Goal: Transaction & Acquisition: Purchase product/service

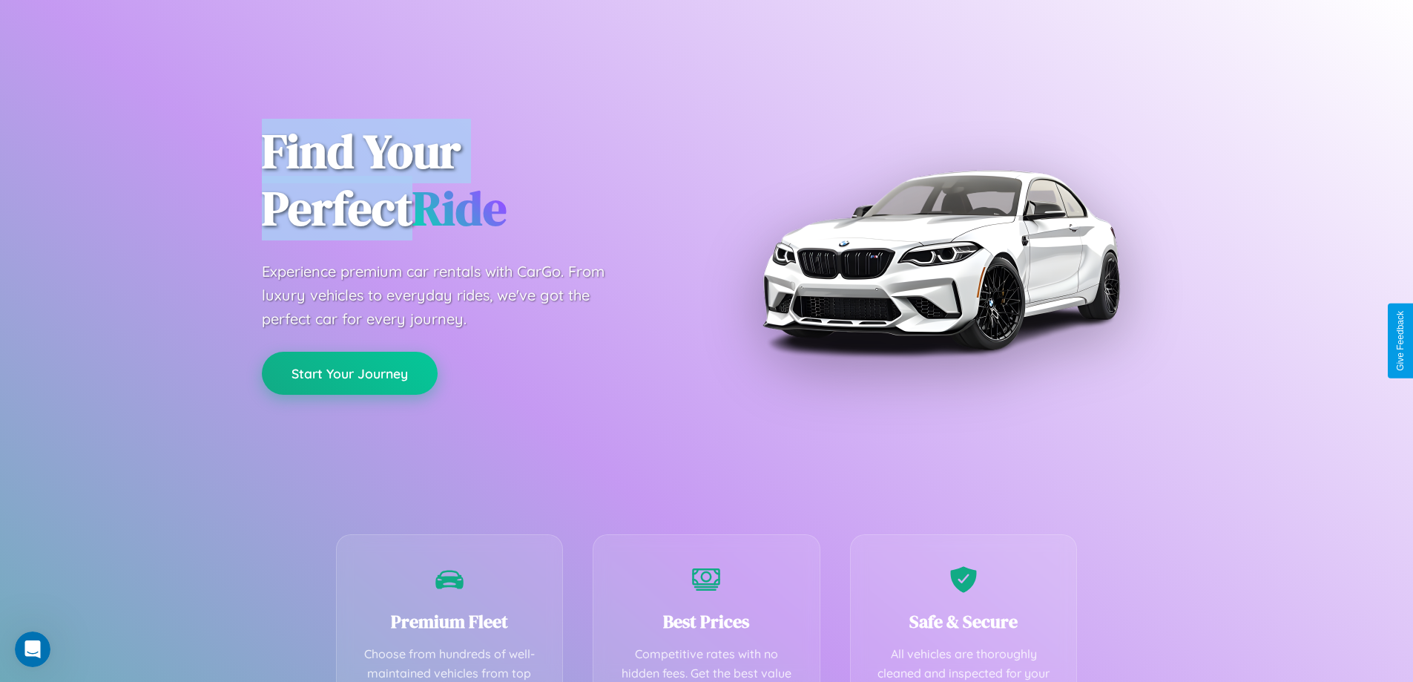
click at [349, 373] on button "Start Your Journey" at bounding box center [350, 373] width 176 height 43
click at [349, 372] on button "Start Your Journey" at bounding box center [350, 373] width 176 height 43
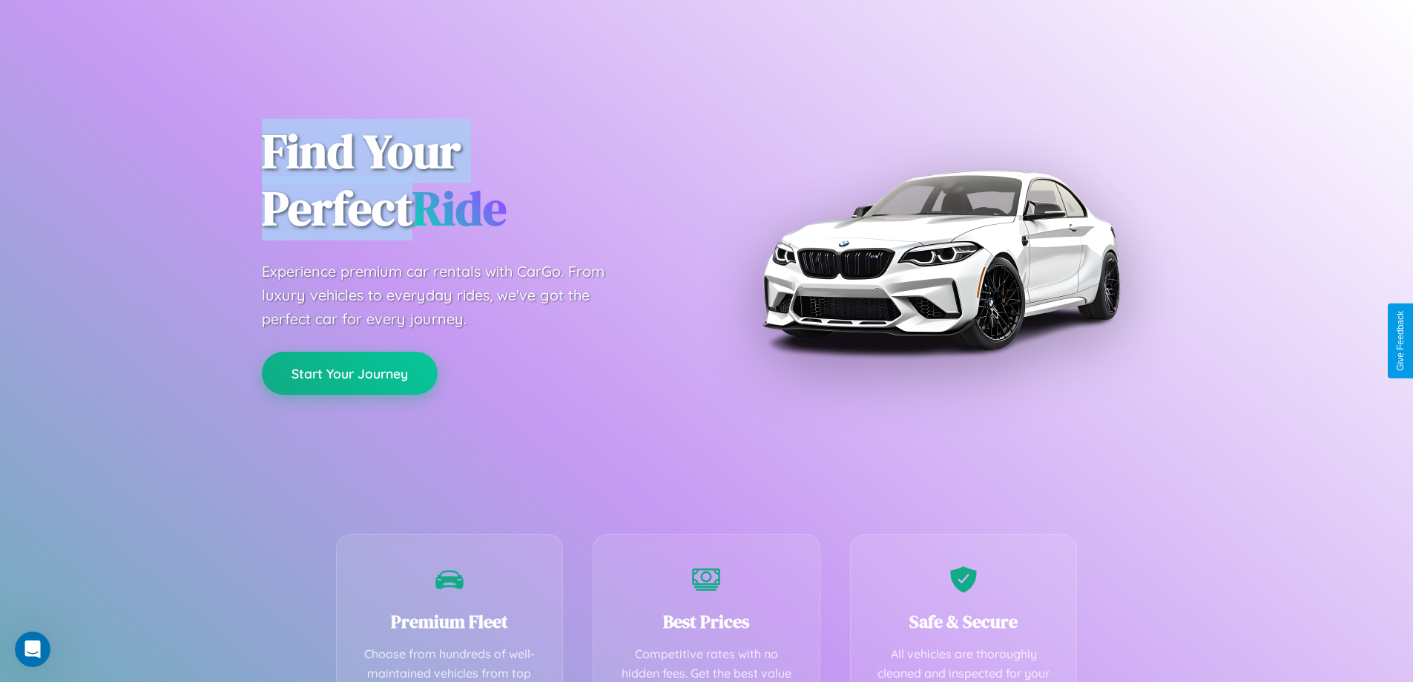
click at [349, 372] on button "Start Your Journey" at bounding box center [350, 373] width 176 height 43
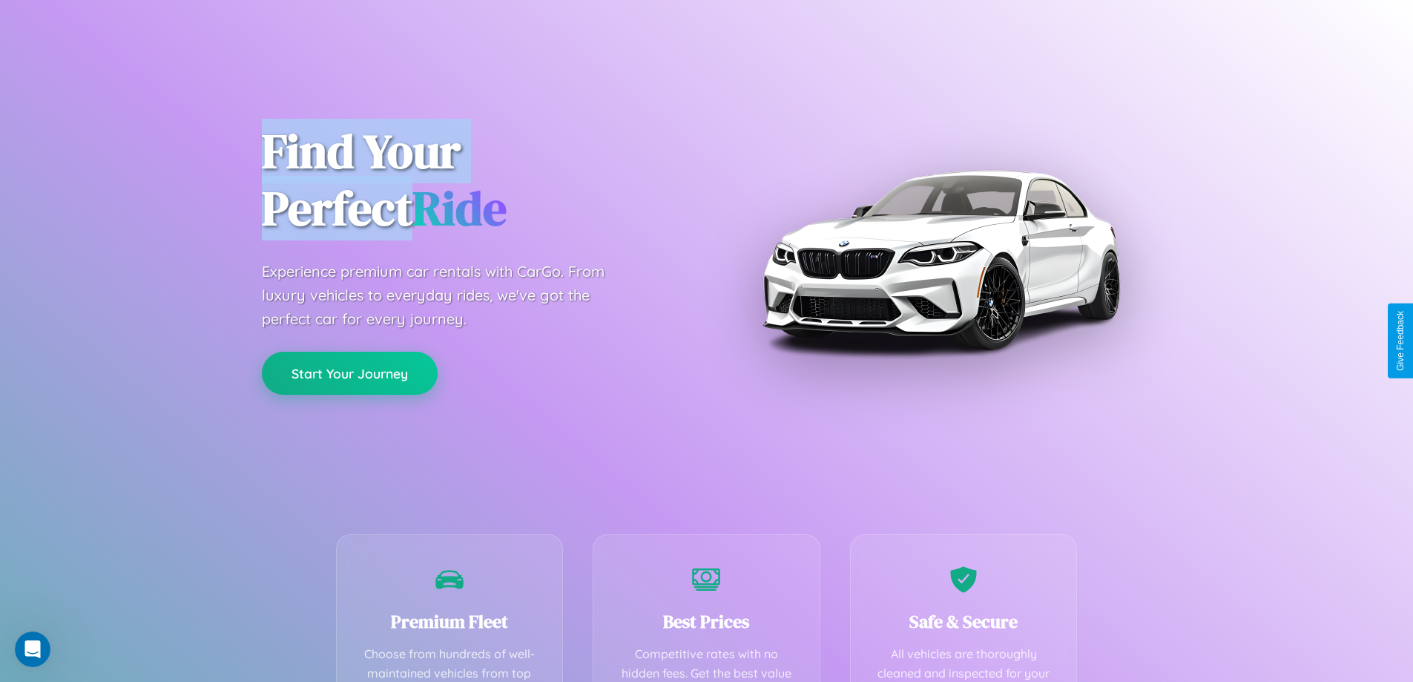
click at [349, 372] on button "Start Your Journey" at bounding box center [350, 373] width 176 height 43
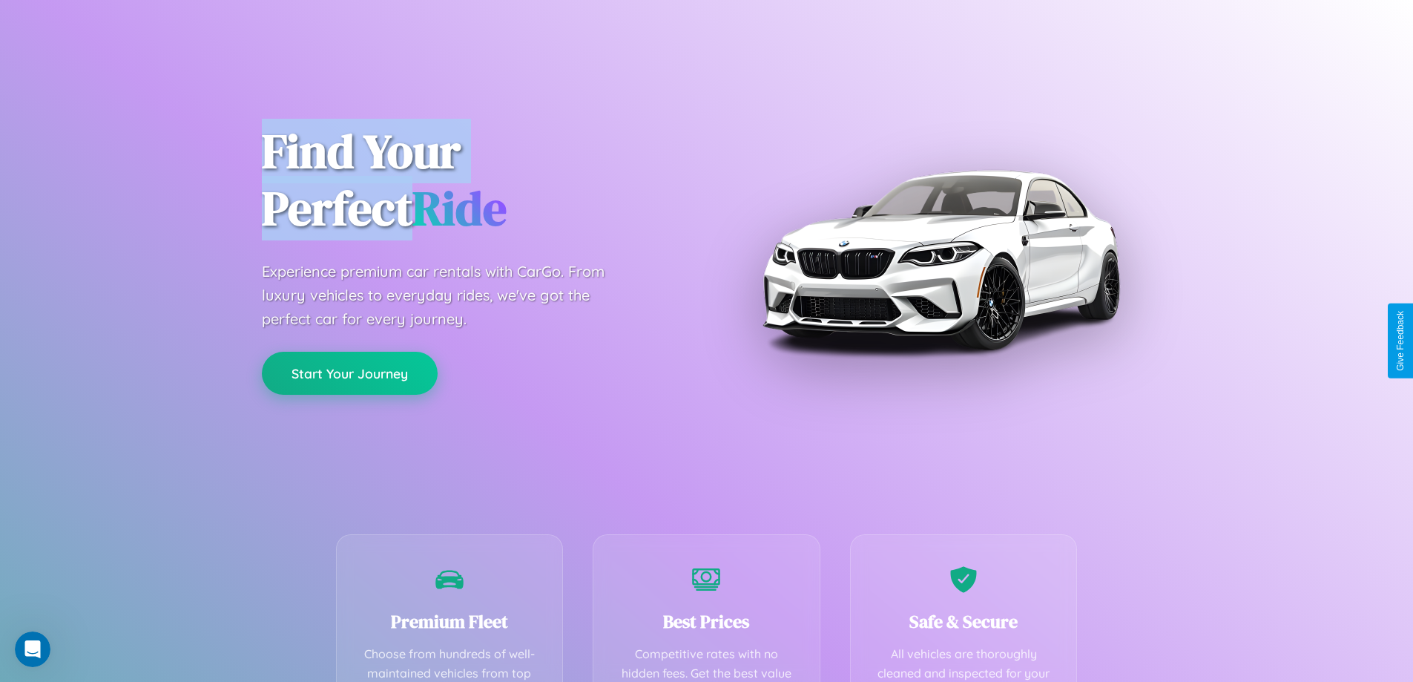
click at [349, 372] on button "Start Your Journey" at bounding box center [350, 373] width 176 height 43
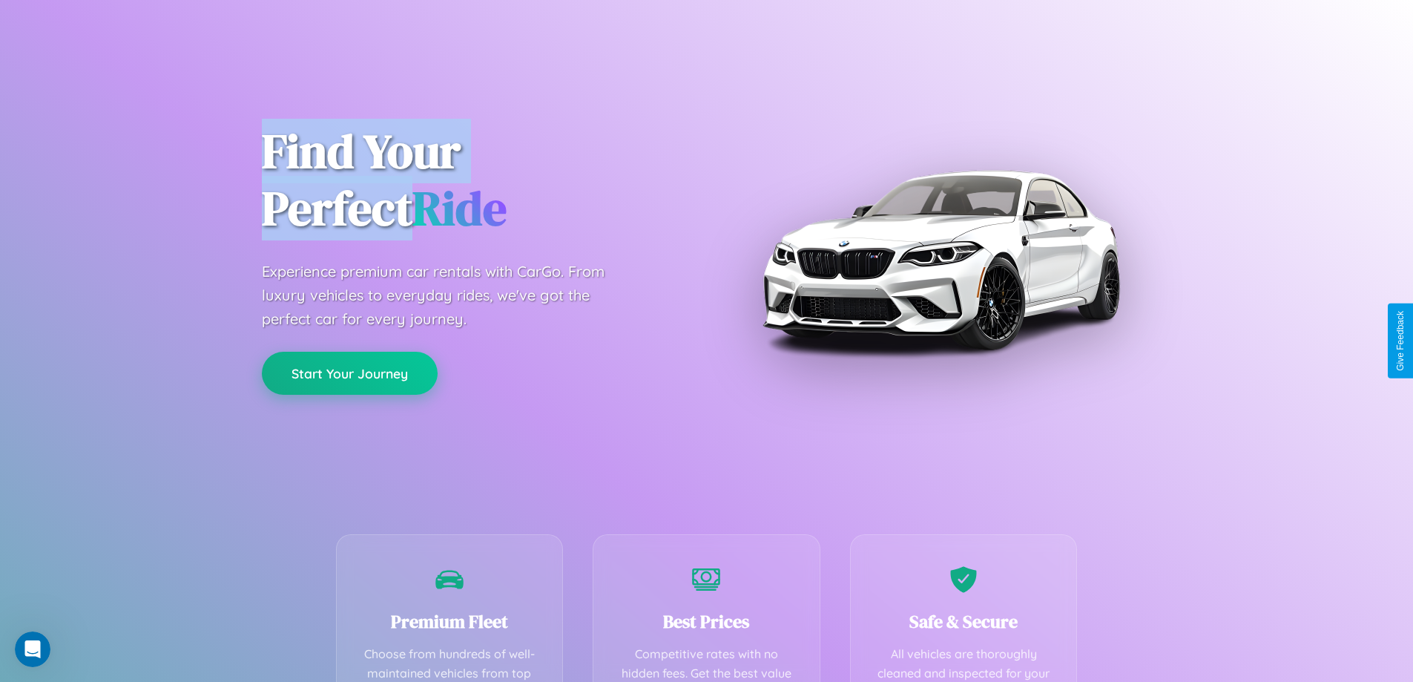
click at [349, 372] on button "Start Your Journey" at bounding box center [350, 373] width 176 height 43
